Goal: Transaction & Acquisition: Purchase product/service

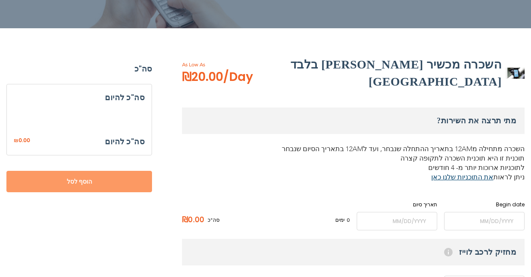
scroll to position [158, 0]
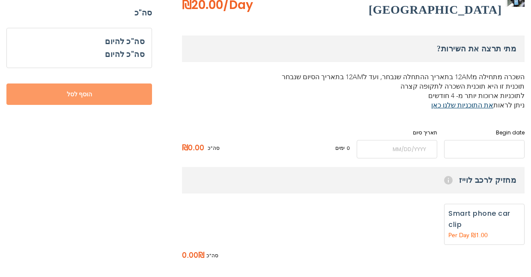
click at [471, 140] on input "name" at bounding box center [484, 149] width 81 height 18
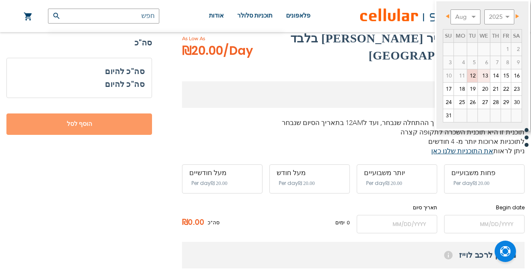
click at [481, 78] on link "13" at bounding box center [484, 75] width 12 height 13
type input "[DATE]"
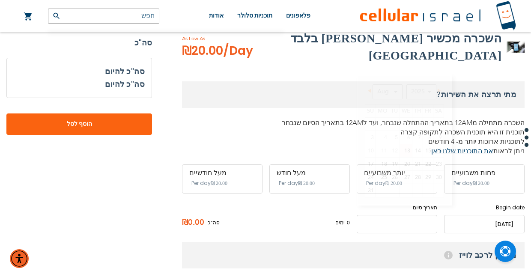
click at [382, 219] on input "name" at bounding box center [397, 224] width 81 height 18
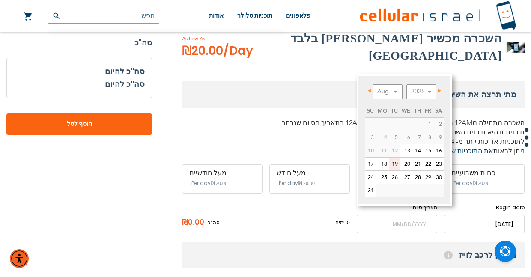
click at [394, 167] on link "19" at bounding box center [394, 164] width 10 height 13
type input "[DATE]"
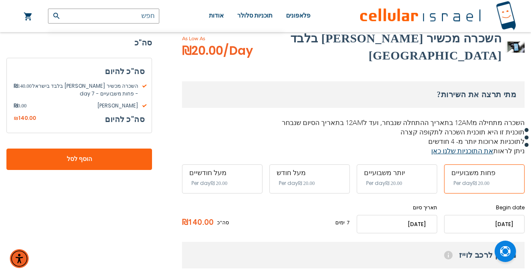
scroll to position [200, 0]
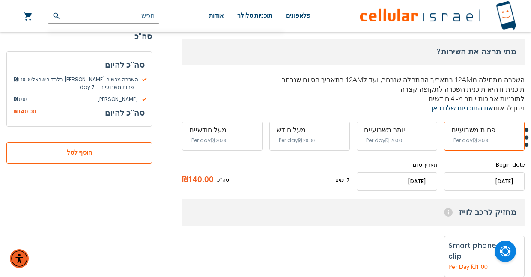
click at [69, 150] on span "הוסף לסל" at bounding box center [79, 153] width 89 height 9
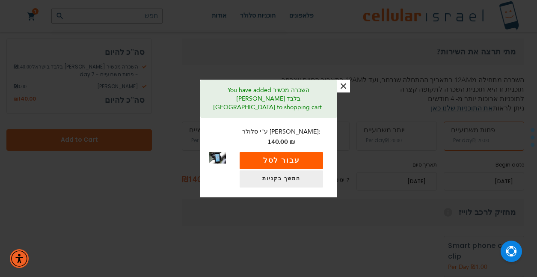
click at [277, 156] on button "עבור לסל" at bounding box center [282, 160] width 84 height 17
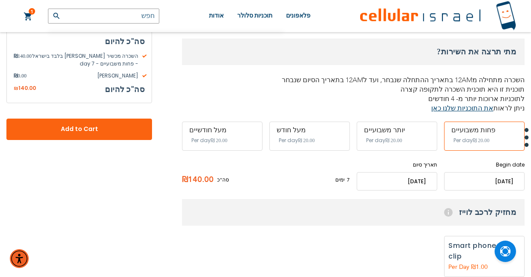
scroll to position [35, 0]
